Goal: Navigation & Orientation: Find specific page/section

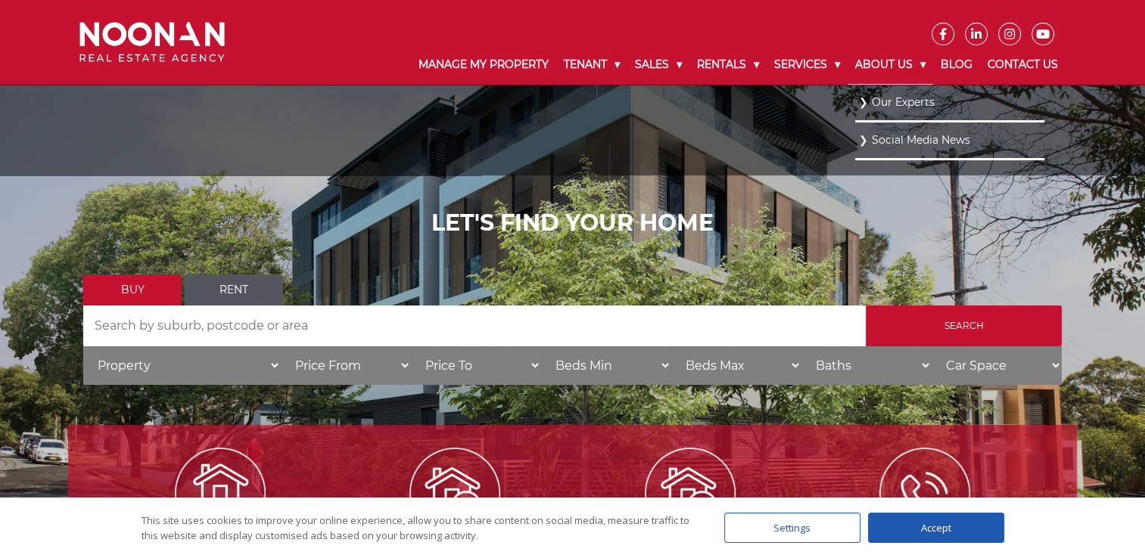
click at [900, 67] on link "About Us" at bounding box center [890, 64] width 86 height 39
click at [895, 101] on link "Our Experts" at bounding box center [950, 102] width 182 height 20
